Goal: Task Accomplishment & Management: Use online tool/utility

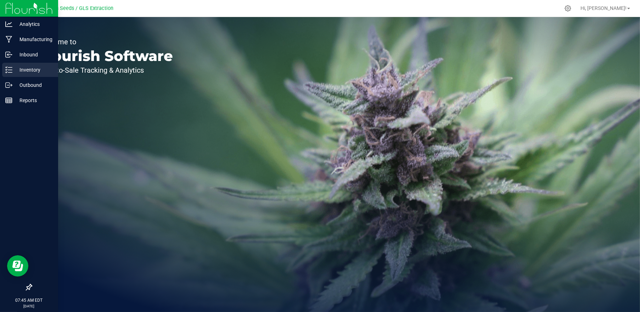
click at [25, 72] on p "Inventory" at bounding box center [33, 70] width 43 height 9
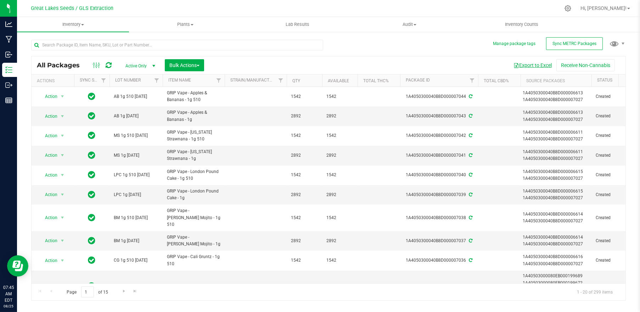
click at [537, 66] on button "Export to Excel" at bounding box center [532, 65] width 47 height 12
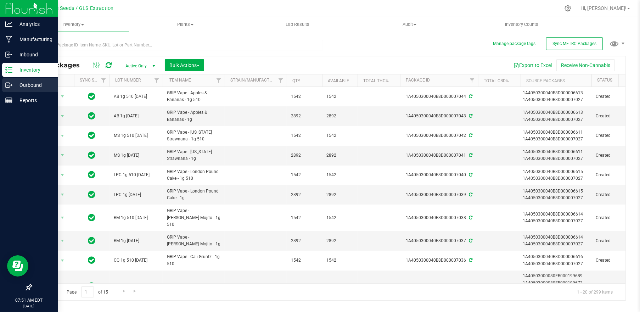
click at [27, 86] on p "Outbound" at bounding box center [33, 85] width 43 height 9
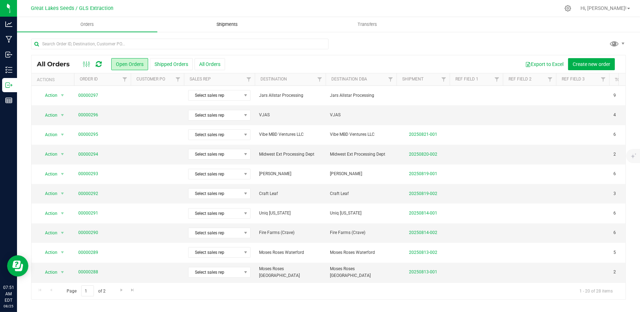
click at [231, 28] on uib-tab-heading "Shipments" at bounding box center [228, 24] width 140 height 14
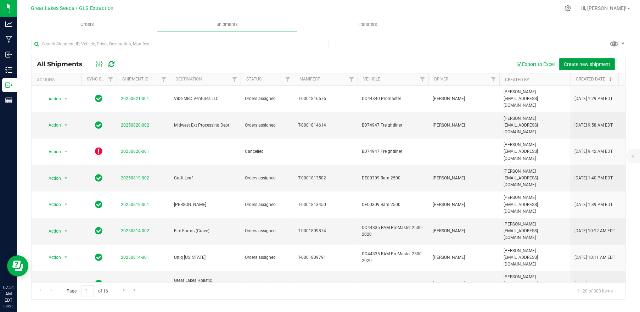
click at [572, 64] on span "Create new shipment" at bounding box center [587, 64] width 46 height 6
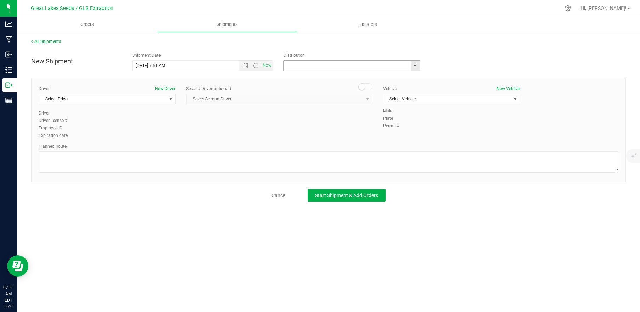
click at [401, 64] on input "text" at bounding box center [345, 66] width 123 height 10
click at [329, 77] on li "Motas Transportation" at bounding box center [352, 77] width 136 height 11
type input "Motas Transportation"
drag, startPoint x: 224, startPoint y: 160, endPoint x: 225, endPoint y: 156, distance: 4.0
click at [224, 158] on textarea at bounding box center [329, 161] width 580 height 21
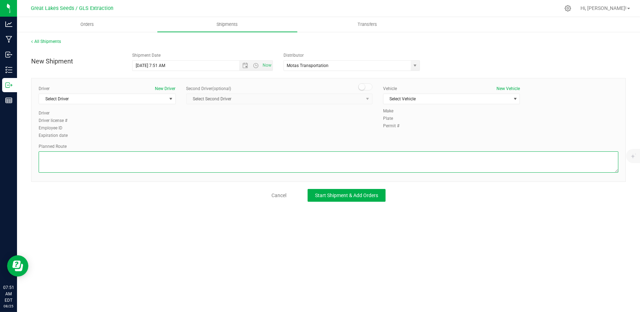
paste textarea "[PERSON_NAME] (GLS) ([STREET_ADDRESS][PERSON_NAME][PERSON_NAME]) to Motas ([STR…"
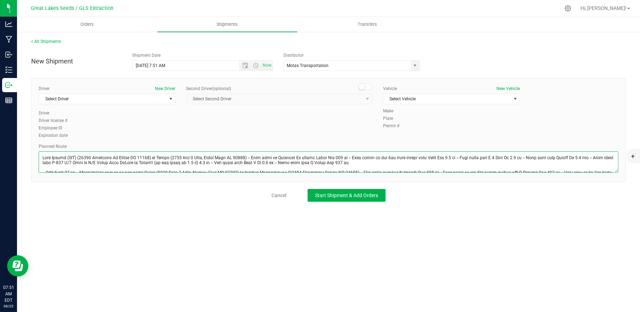
scroll to position [13, 0]
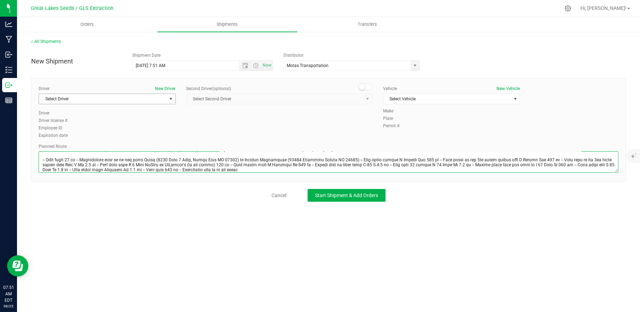
type textarea "[PERSON_NAME] (GLS) ([STREET_ADDRESS][PERSON_NAME][PERSON_NAME]) to Motas ([STR…"
click at [168, 98] on span "select" at bounding box center [171, 99] width 6 height 6
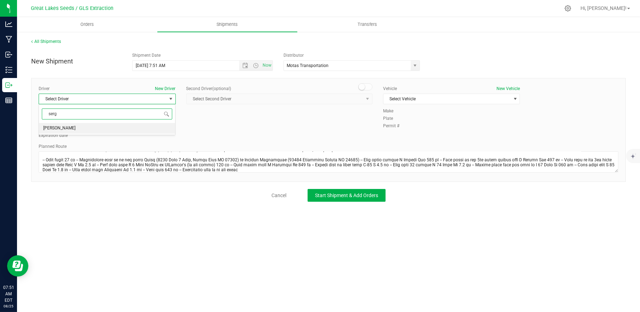
click at [122, 128] on li "[PERSON_NAME]" at bounding box center [107, 128] width 136 height 11
type input "serg"
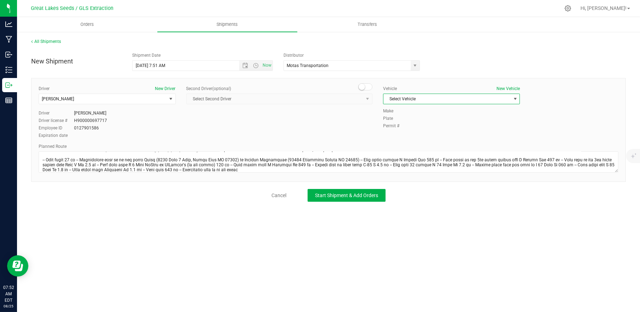
click at [417, 96] on span "Select Vehicle" at bounding box center [447, 99] width 128 height 10
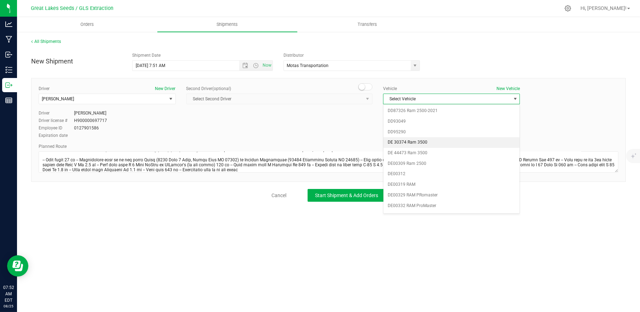
scroll to position [160, 0]
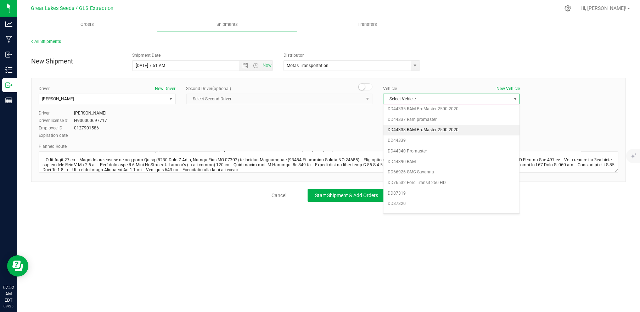
click at [431, 127] on li "DD44338 RAM ProMaster 2500-2020" at bounding box center [451, 130] width 136 height 11
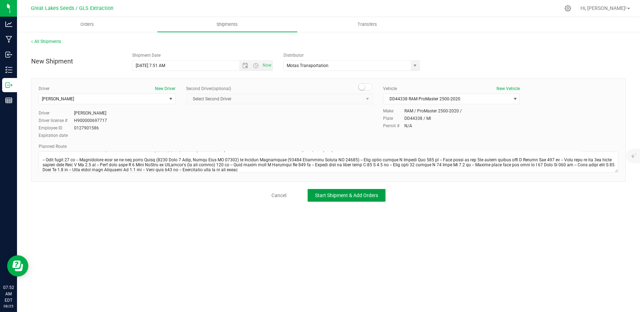
click at [333, 191] on button "Start Shipment & Add Orders" at bounding box center [347, 195] width 78 height 13
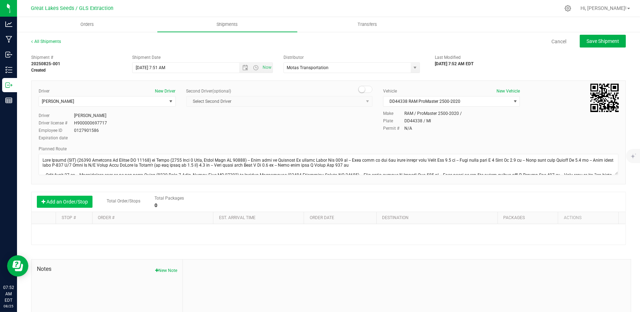
click at [81, 203] on button "Add an Order/Stop" at bounding box center [65, 202] width 56 height 12
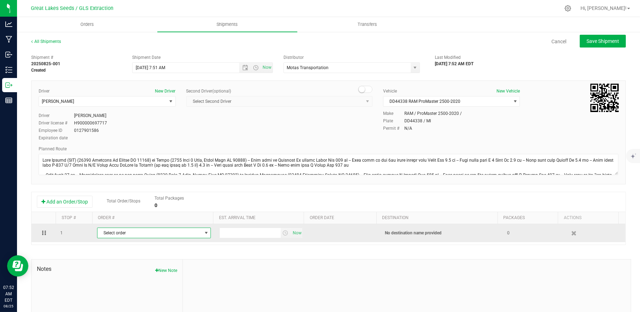
click at [175, 230] on span "Select order" at bounding box center [149, 233] width 105 height 10
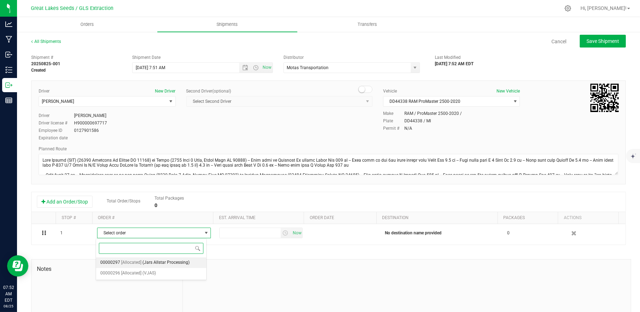
click at [154, 263] on span "(Jars Allstar Processing)" at bounding box center [165, 262] width 47 height 9
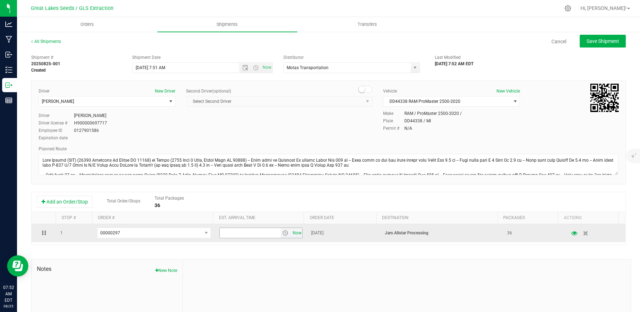
click at [291, 230] on span "Now" at bounding box center [297, 233] width 12 height 10
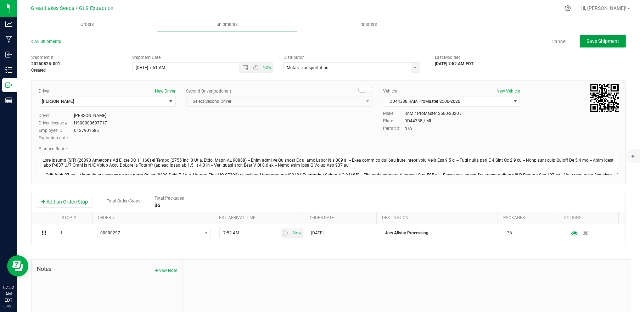
click at [586, 41] on span "Save Shipment" at bounding box center [602, 41] width 33 height 6
type input "[DATE] 11:51 AM"
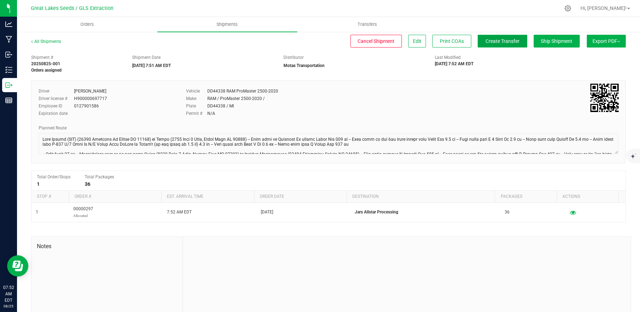
click at [500, 41] on span "Create Transfer" at bounding box center [502, 41] width 34 height 6
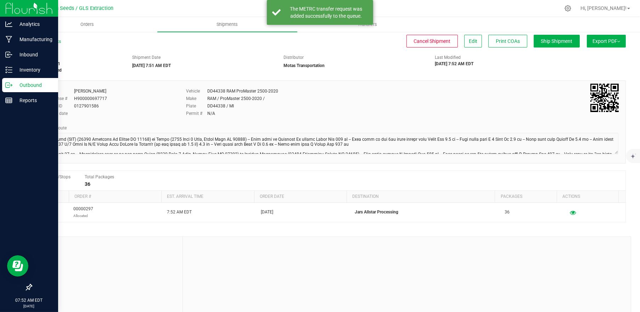
click at [29, 85] on p "Outbound" at bounding box center [33, 85] width 43 height 9
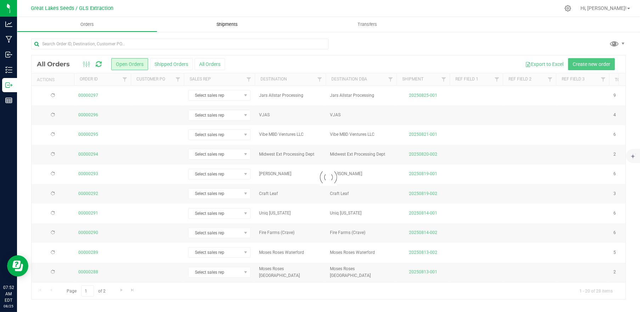
click at [222, 24] on span "Shipments" at bounding box center [227, 24] width 40 height 6
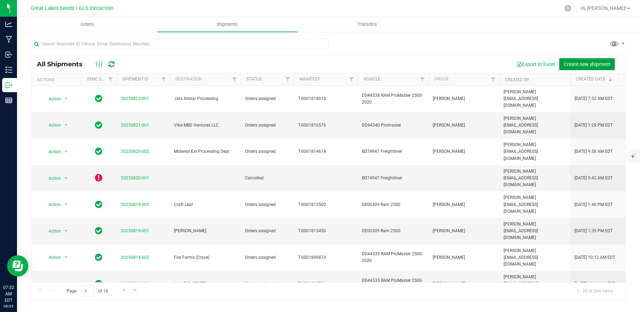
click at [581, 62] on span "Create new shipment" at bounding box center [587, 64] width 46 height 6
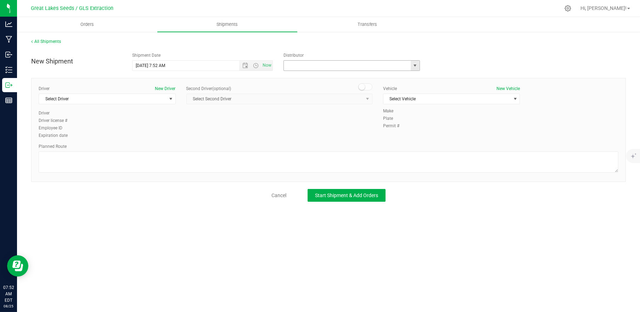
click at [317, 66] on input "text" at bounding box center [345, 66] width 123 height 10
click at [295, 78] on li "Motas Transportation" at bounding box center [352, 77] width 136 height 11
type input "Motas Transportation"
click at [169, 100] on span "select" at bounding box center [171, 99] width 6 height 6
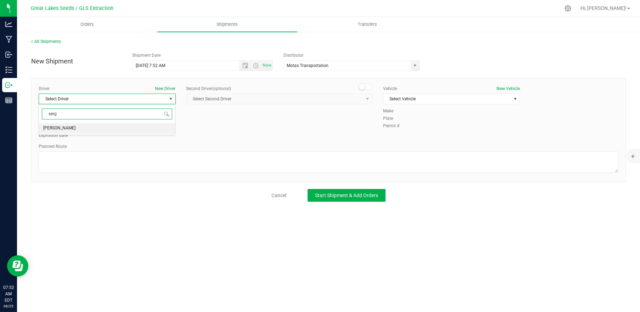
click at [83, 128] on li "[PERSON_NAME]" at bounding box center [107, 128] width 136 height 11
type input "serg"
click at [423, 98] on span "Select Vehicle" at bounding box center [447, 99] width 128 height 10
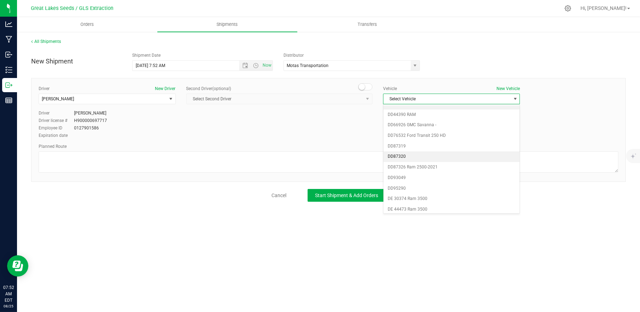
scroll to position [103, 0]
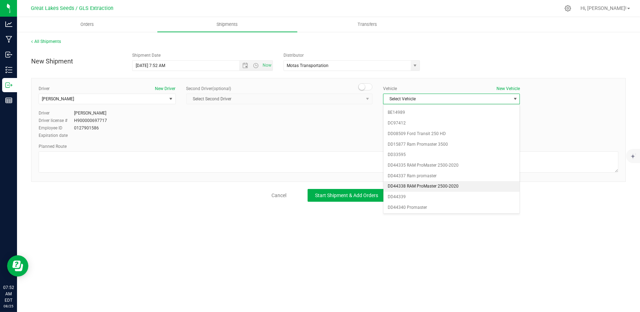
click at [414, 185] on li "DD44338 RAM ProMaster 2500-2020" at bounding box center [451, 186] width 136 height 11
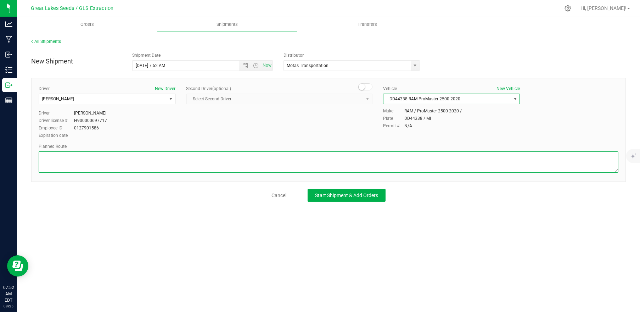
click at [294, 160] on textarea at bounding box center [329, 161] width 580 height 21
paste textarea "[PERSON_NAME] (GLS) ([STREET_ADDRESS][PERSON_NAME][PERSON_NAME]) to Motas ([STR…"
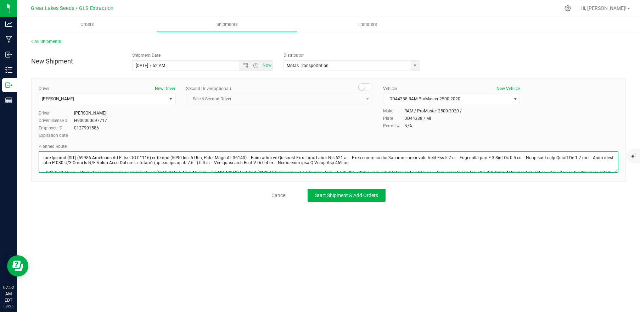
scroll to position [13, 0]
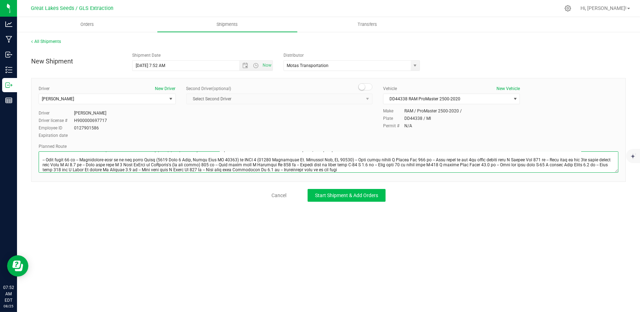
type textarea "[PERSON_NAME] (GLS) ([STREET_ADDRESS][PERSON_NAME][PERSON_NAME]) to Motas ([STR…"
click at [350, 193] on span "Start Shipment & Add Orders" at bounding box center [346, 195] width 63 height 6
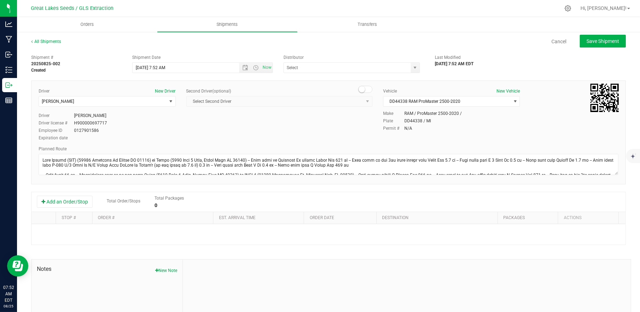
type input "Motas Transportation"
click at [81, 201] on button "Add an Order/Stop" at bounding box center [65, 202] width 56 height 12
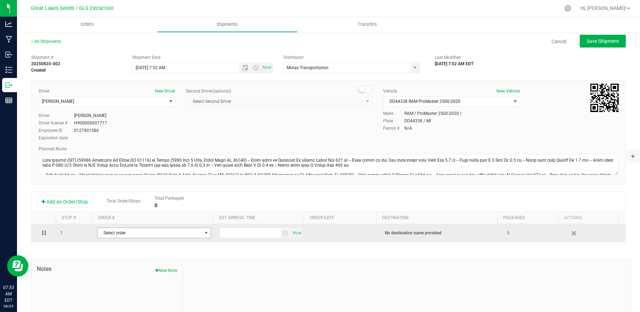
click at [160, 232] on span "Select order" at bounding box center [149, 233] width 105 height 10
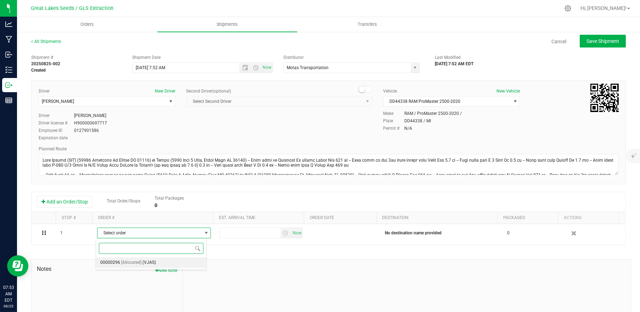
click at [144, 260] on span "(VJAS)" at bounding box center [148, 262] width 13 height 9
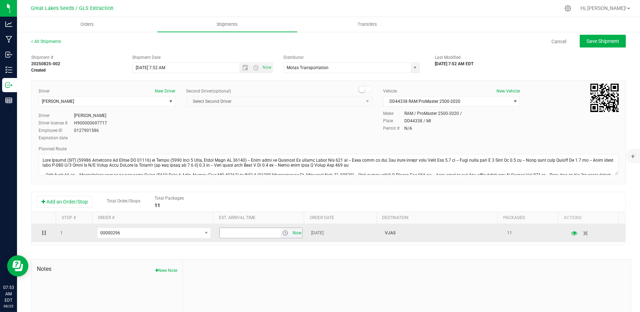
click at [291, 231] on span "Now" at bounding box center [297, 233] width 12 height 10
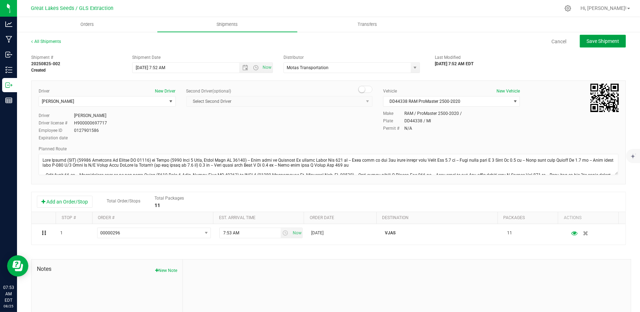
click at [594, 39] on span "Save Shipment" at bounding box center [602, 41] width 33 height 6
type input "[DATE] 11:52 AM"
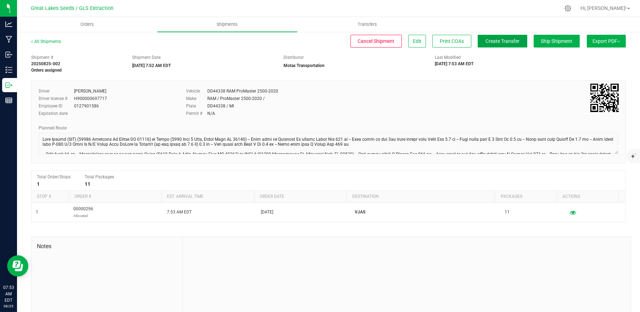
click at [490, 41] on span "Create Transfer" at bounding box center [502, 41] width 34 height 6
click at [78, 21] on span "Orders" at bounding box center [87, 24] width 33 height 6
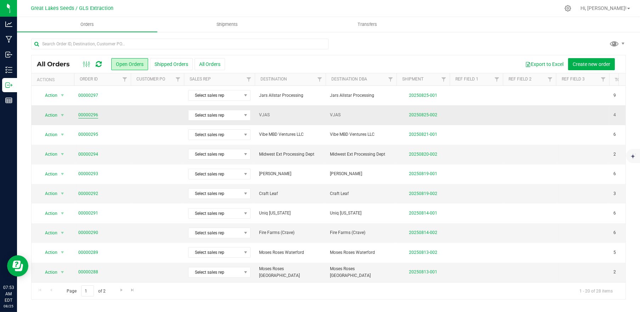
click at [84, 115] on link "00000296" at bounding box center [88, 115] width 20 height 7
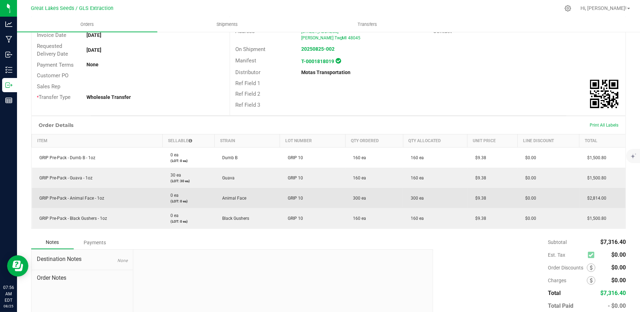
scroll to position [94, 0]
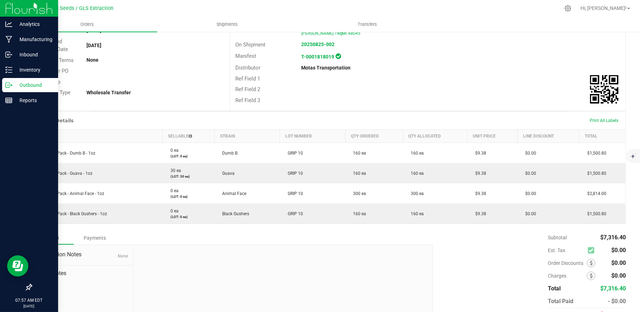
click at [27, 86] on p "Outbound" at bounding box center [33, 85] width 43 height 9
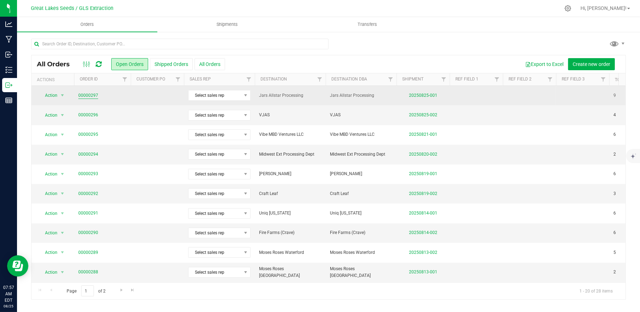
click at [88, 96] on link "00000297" at bounding box center [88, 95] width 20 height 7
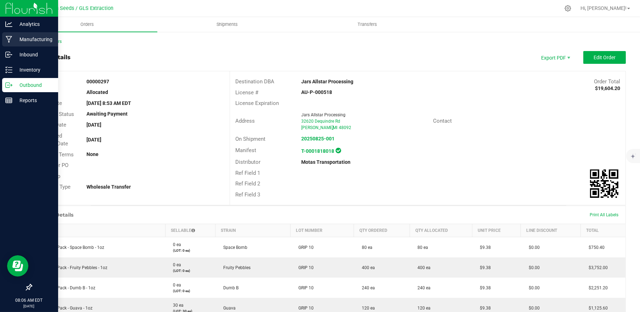
click at [34, 38] on p "Manufacturing" at bounding box center [33, 39] width 43 height 9
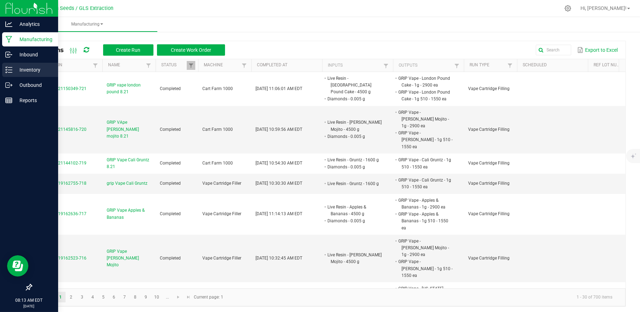
click at [32, 71] on p "Inventory" at bounding box center [33, 70] width 43 height 9
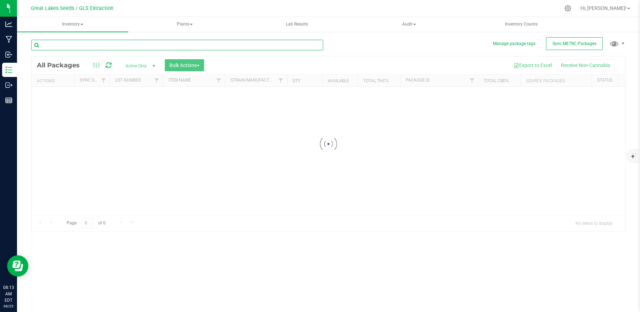
click at [100, 43] on div "Inventory All packages All inventory Waste log Create inventory Plants All plan…" at bounding box center [328, 164] width 623 height 295
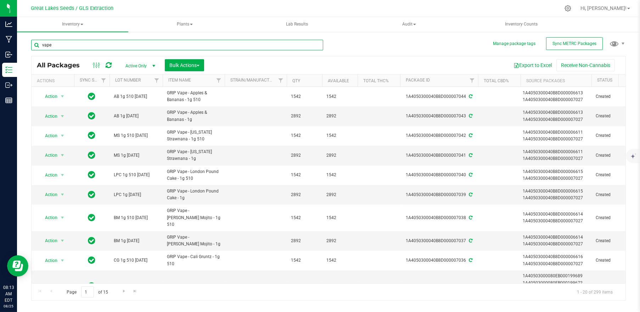
type input "vape"
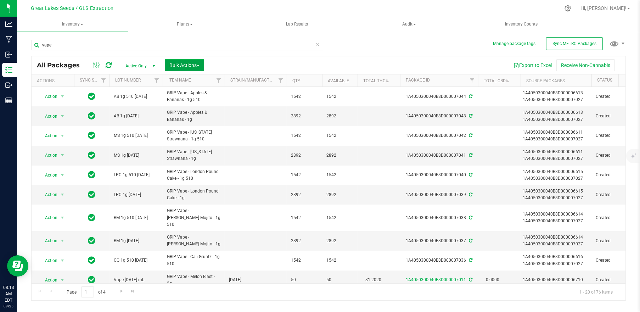
click at [195, 63] on span "Bulk Actions" at bounding box center [184, 65] width 30 height 6
click at [197, 142] on div "Print package labels" at bounding box center [195, 147] width 52 height 11
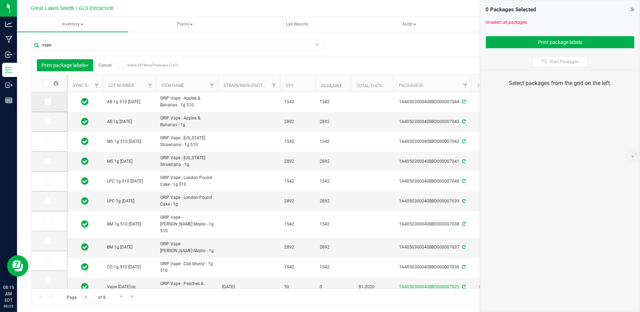
click at [50, 98] on span at bounding box center [47, 101] width 7 height 7
click at [0, 0] on input "checkbox" at bounding box center [0, 0] width 0 height 0
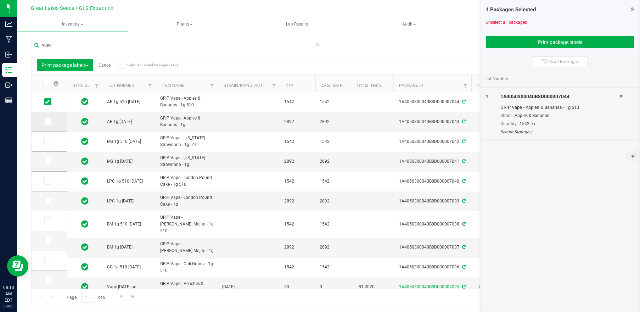
click at [49, 117] on td at bounding box center [49, 122] width 35 height 20
click at [49, 122] on icon at bounding box center [47, 122] width 5 height 0
click at [0, 0] on input "checkbox" at bounding box center [0, 0] width 0 height 0
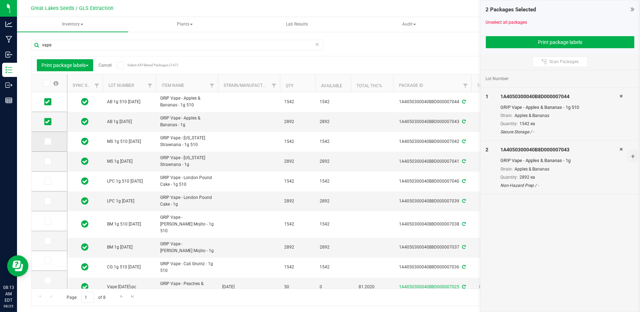
click at [50, 142] on span at bounding box center [47, 141] width 7 height 7
click at [0, 0] on input "checkbox" at bounding box center [0, 0] width 0 height 0
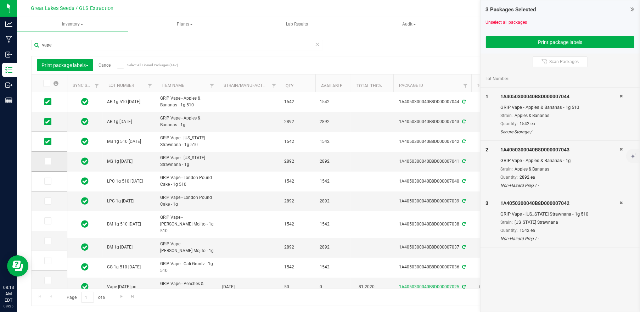
click at [49, 161] on icon at bounding box center [47, 161] width 5 height 0
click at [0, 0] on input "checkbox" at bounding box center [0, 0] width 0 height 0
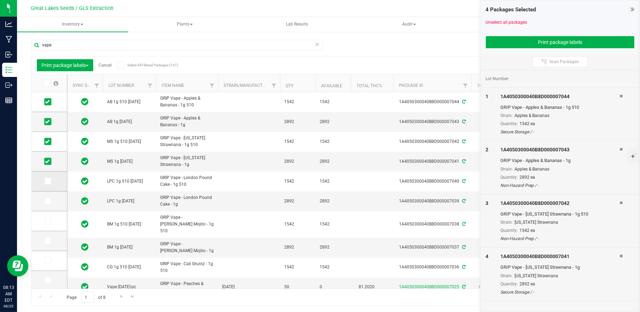
click at [48, 181] on icon at bounding box center [47, 181] width 5 height 0
click at [0, 0] on input "checkbox" at bounding box center [0, 0] width 0 height 0
click at [47, 201] on icon at bounding box center [47, 201] width 5 height 0
click at [0, 0] on input "checkbox" at bounding box center [0, 0] width 0 height 0
click at [46, 221] on icon at bounding box center [47, 221] width 5 height 0
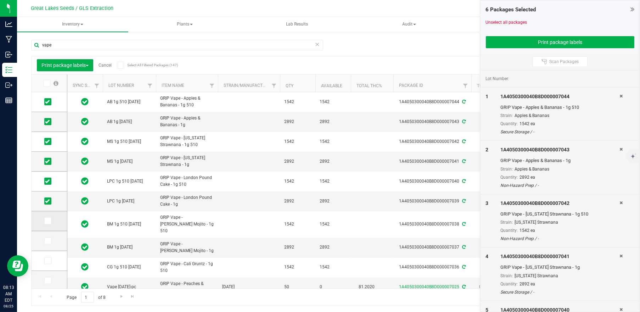
click at [0, 0] on input "checkbox" at bounding box center [0, 0] width 0 height 0
click at [47, 237] on span at bounding box center [47, 240] width 7 height 7
click at [0, 0] on input "checkbox" at bounding box center [0, 0] width 0 height 0
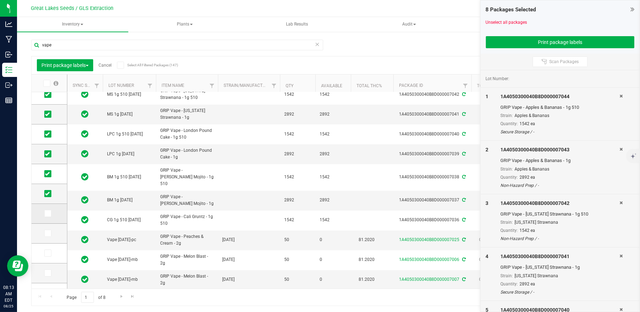
click at [49, 213] on icon at bounding box center [47, 213] width 5 height 0
click at [0, 0] on input "checkbox" at bounding box center [0, 0] width 0 height 0
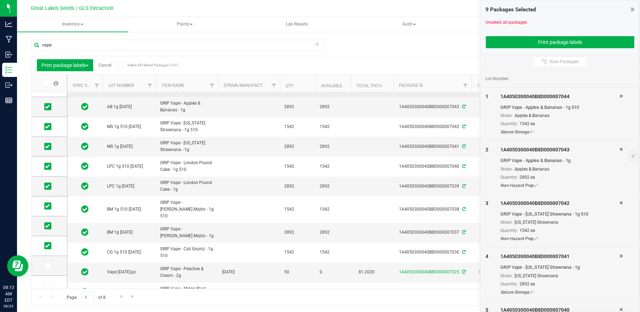
scroll to position [0, 0]
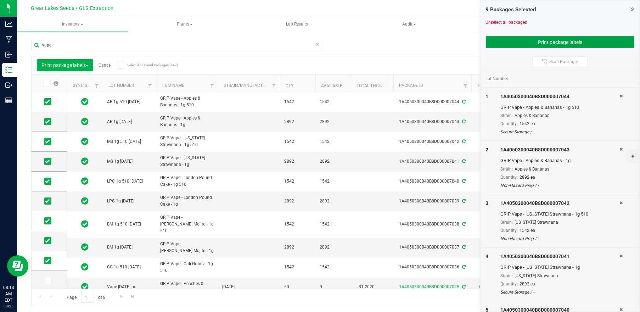
click at [522, 41] on button "Print package labels" at bounding box center [560, 42] width 149 height 12
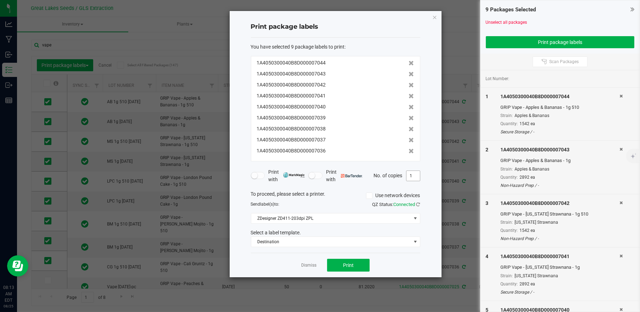
click at [413, 175] on input "1" at bounding box center [412, 176] width 13 height 10
type input "12"
click at [368, 241] on span "Destination" at bounding box center [331, 242] width 160 height 10
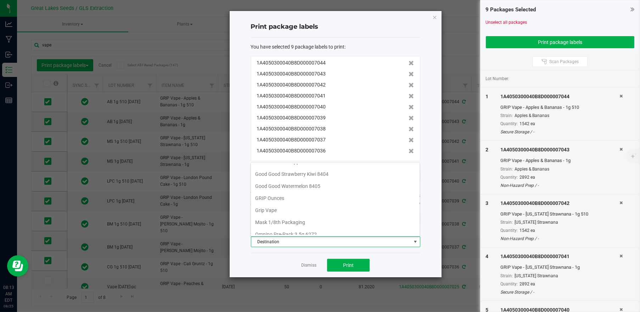
scroll to position [229, 0]
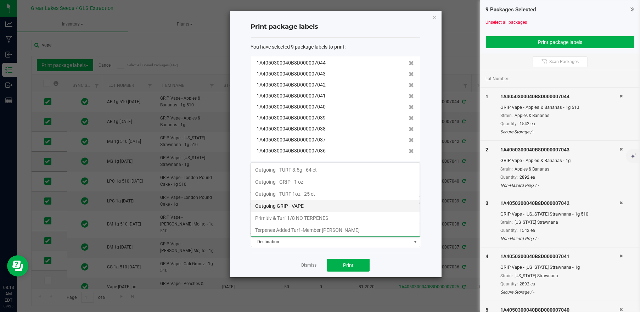
click at [346, 201] on li "Outgoing GRIP - VAPE" at bounding box center [335, 206] width 169 height 12
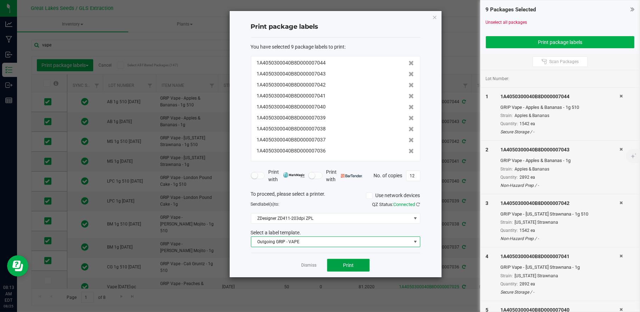
click at [344, 266] on span "Print" at bounding box center [348, 265] width 11 height 6
click at [309, 267] on link "Dismiss" at bounding box center [308, 265] width 15 height 6
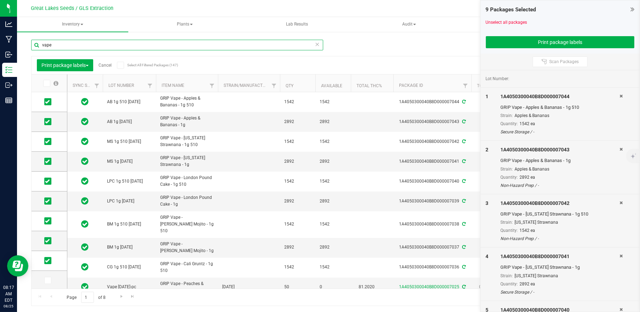
drag, startPoint x: 47, startPoint y: 44, endPoint x: 34, endPoint y: 42, distance: 12.9
click at [34, 42] on input "vape" at bounding box center [177, 45] width 292 height 11
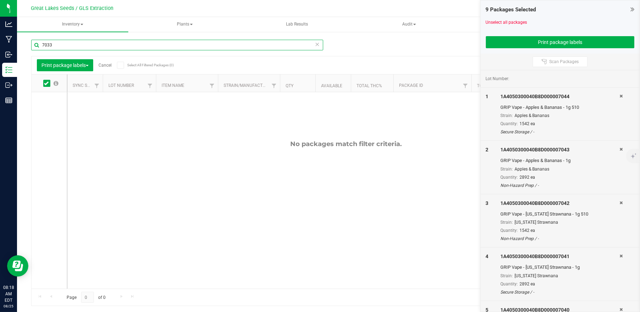
type input "7033"
click at [103, 65] on link "Cancel" at bounding box center [104, 65] width 13 height 5
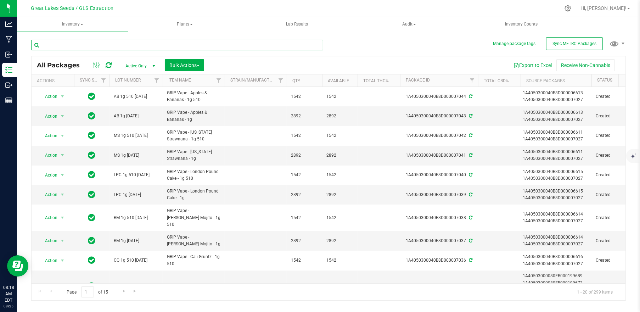
click at [79, 45] on input "text" at bounding box center [177, 45] width 292 height 11
type input "7033"
